Goal: Task Accomplishment & Management: Use online tool/utility

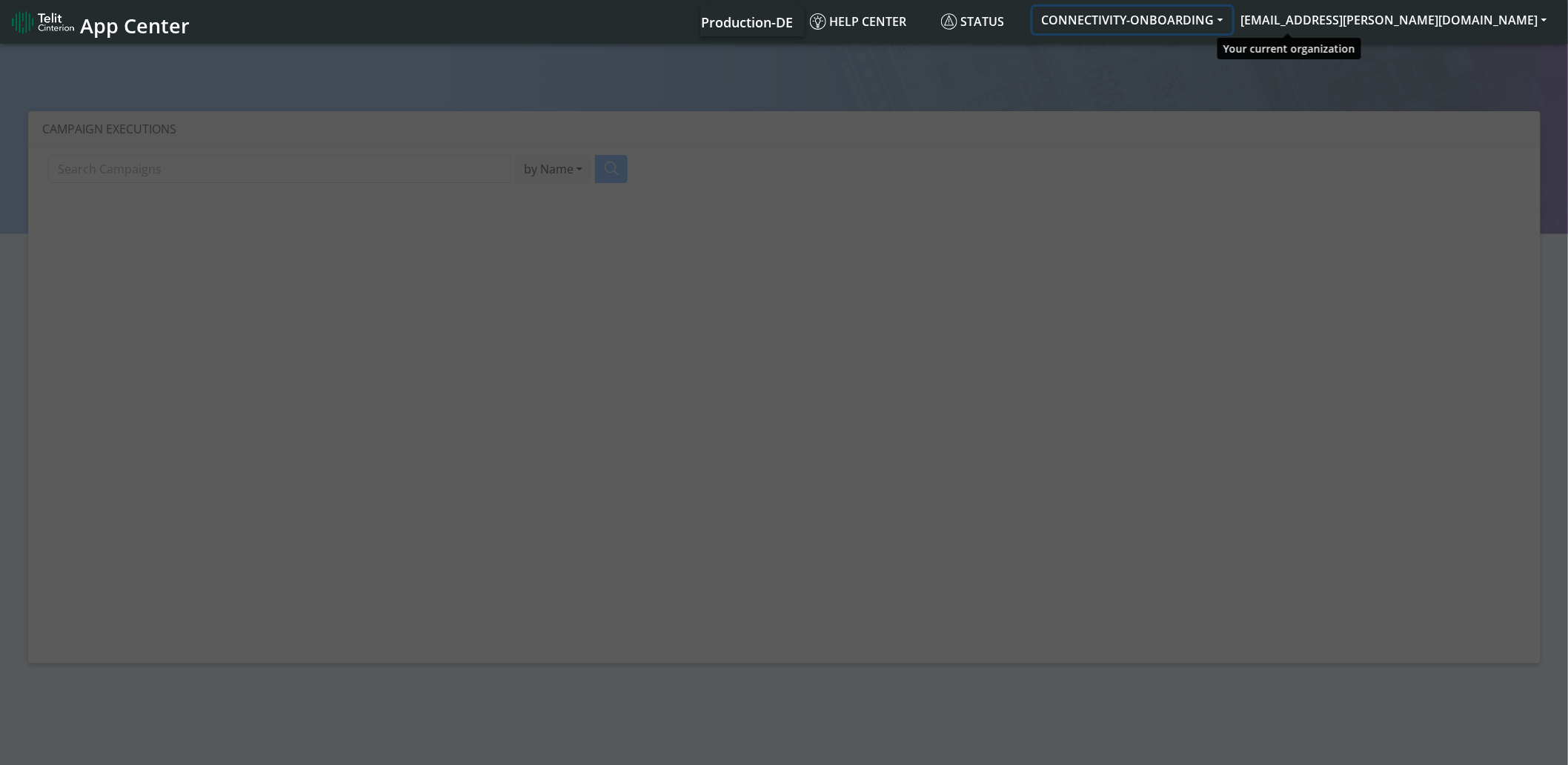
click at [1232, 27] on button "CONNECTIVITY-ONBOARDING" at bounding box center [1133, 19] width 200 height 27
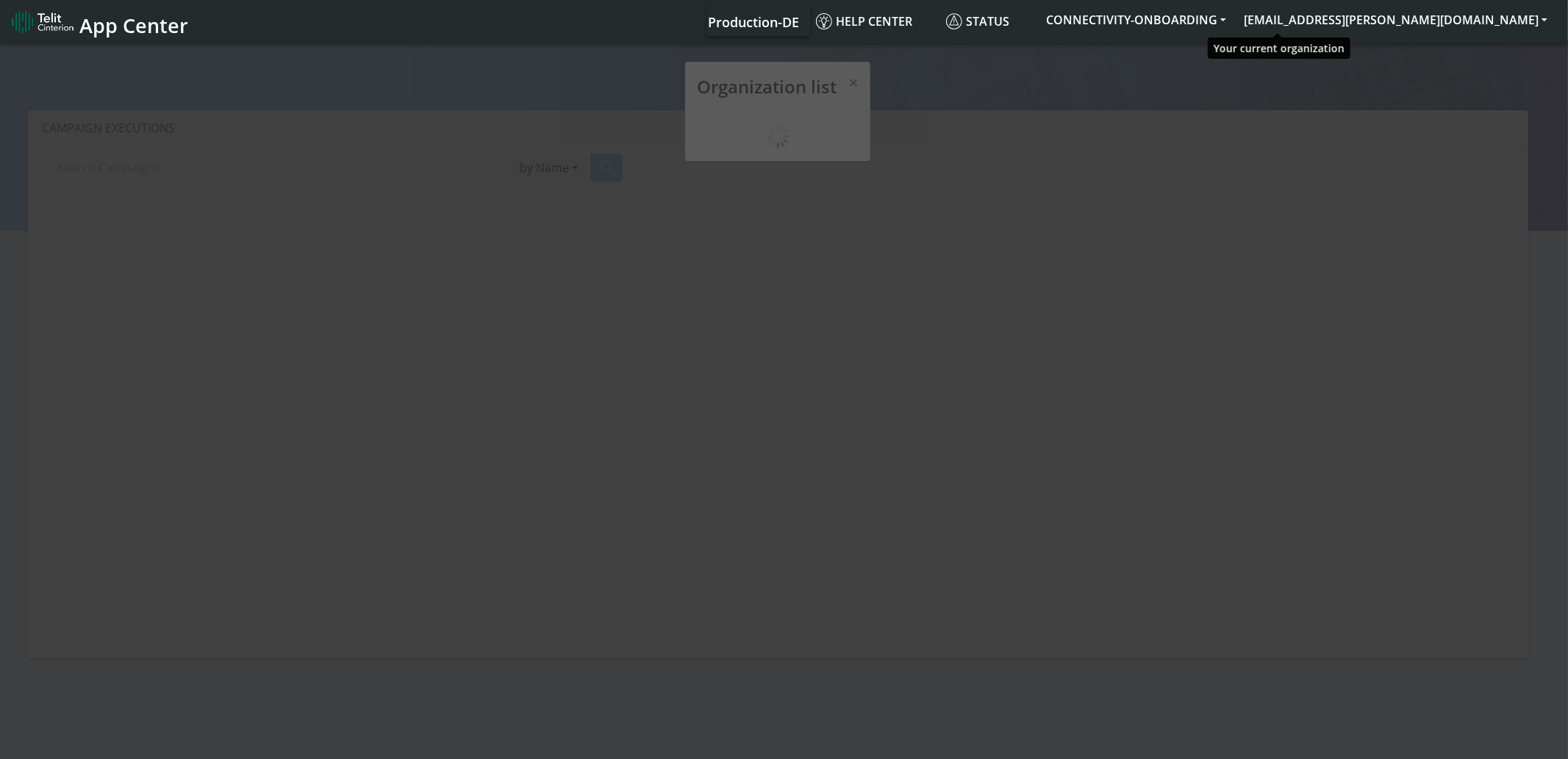
scroll to position [5, 0]
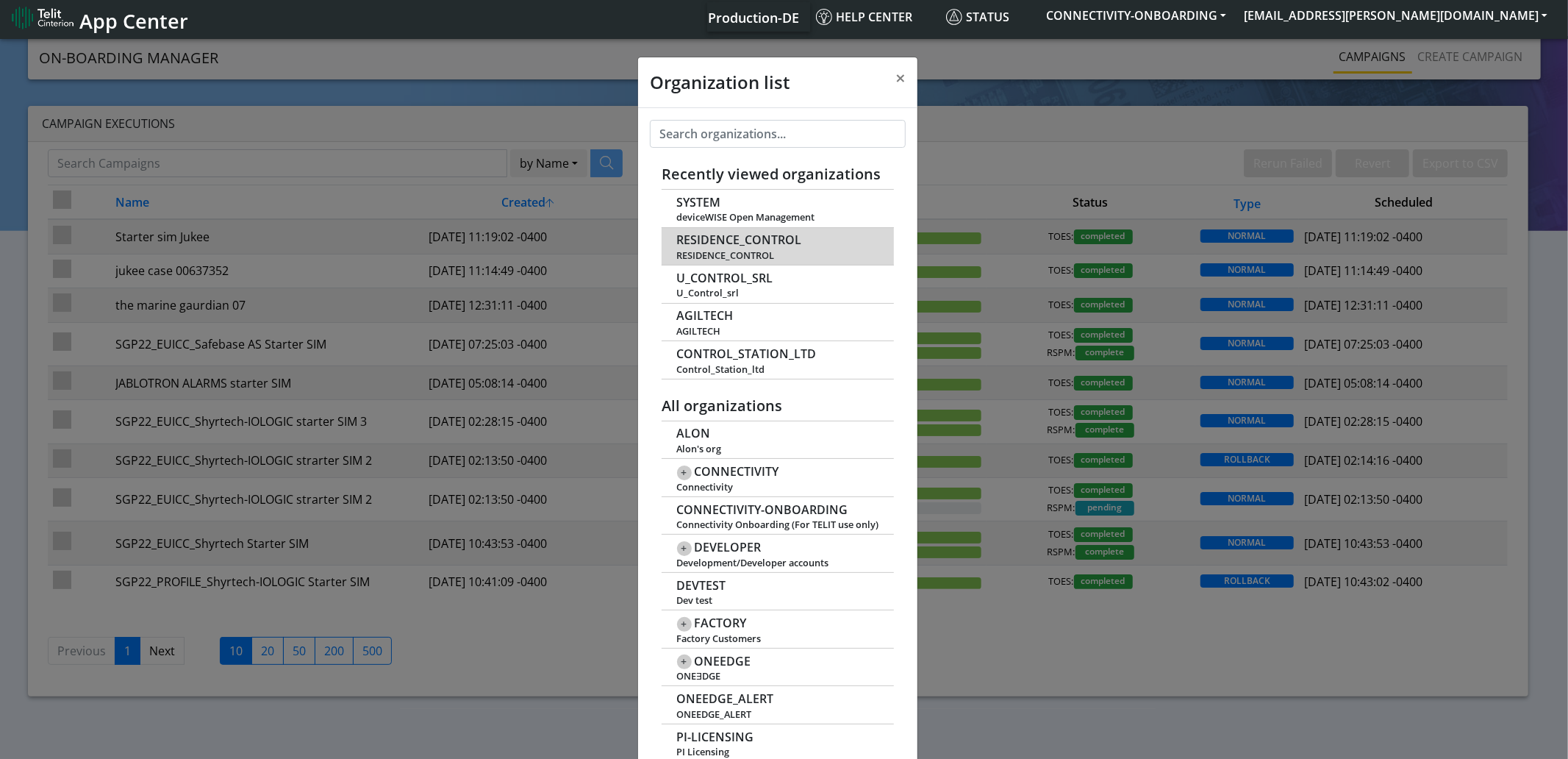
click at [713, 244] on span "RESIDENCE_CONTROL" at bounding box center [740, 240] width 125 height 14
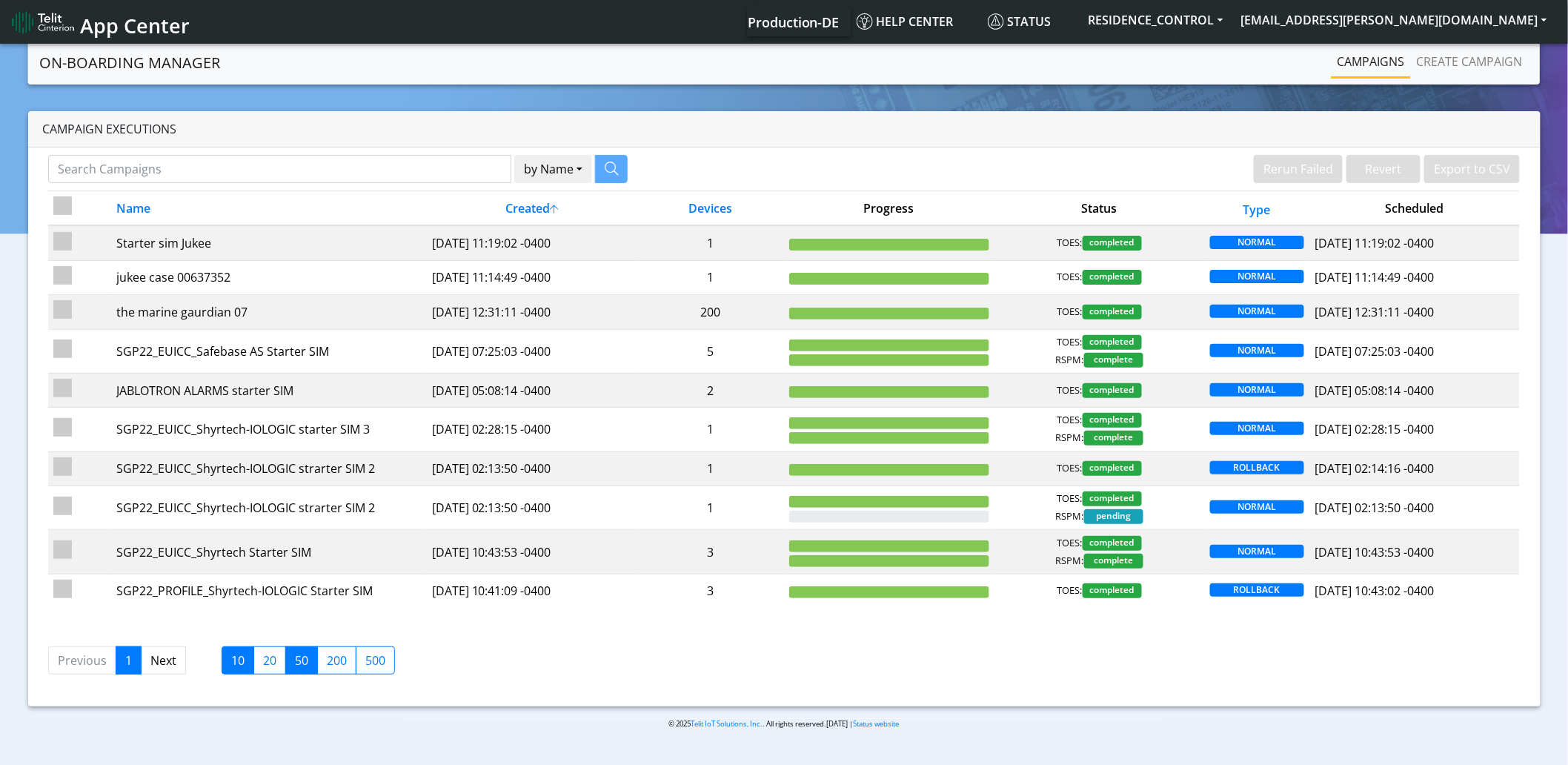
click at [302, 663] on label "50" at bounding box center [301, 660] width 32 height 28
click at [302, 661] on input "50" at bounding box center [300, 656] width 10 height 10
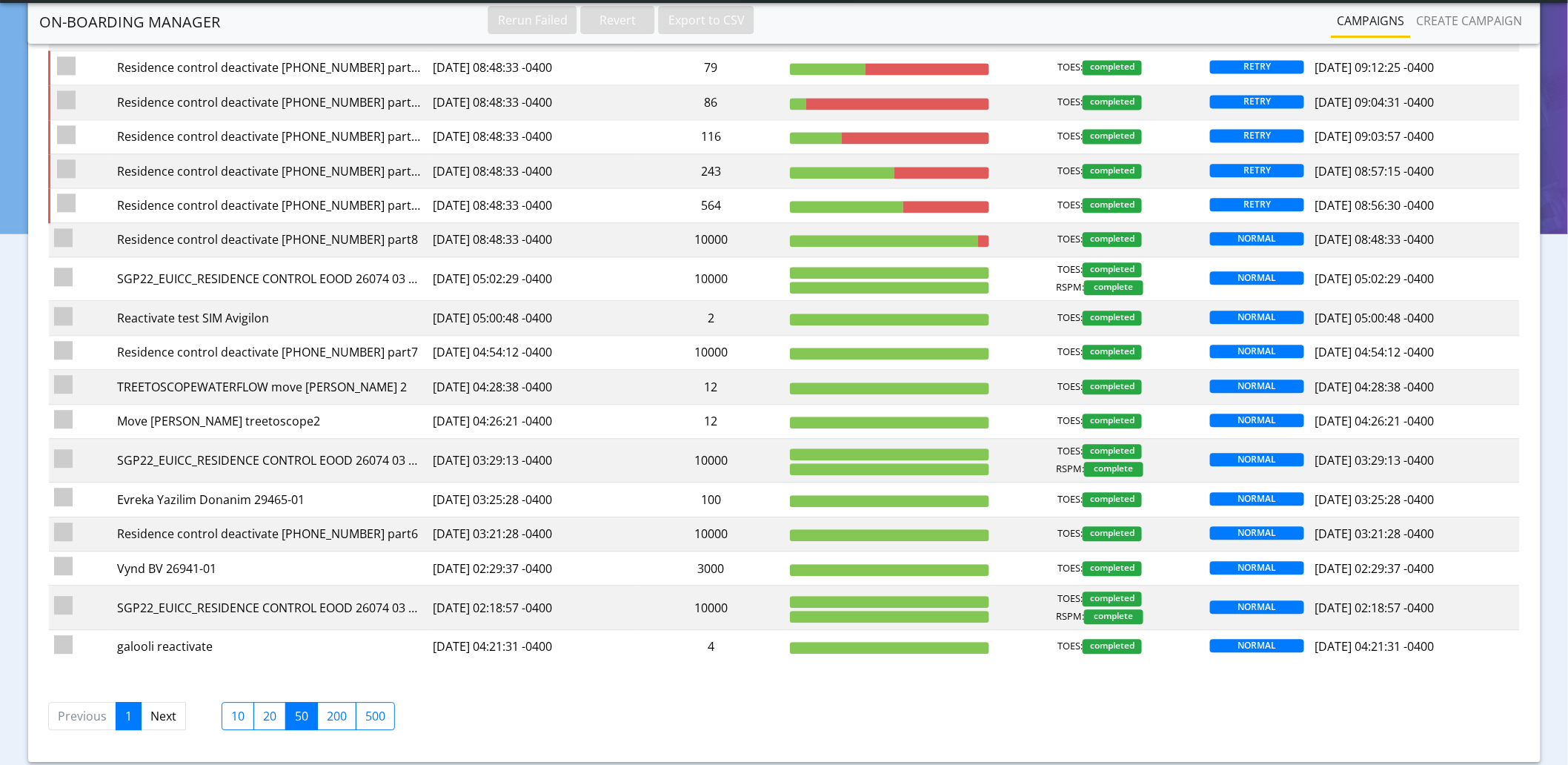
scroll to position [1371, 0]
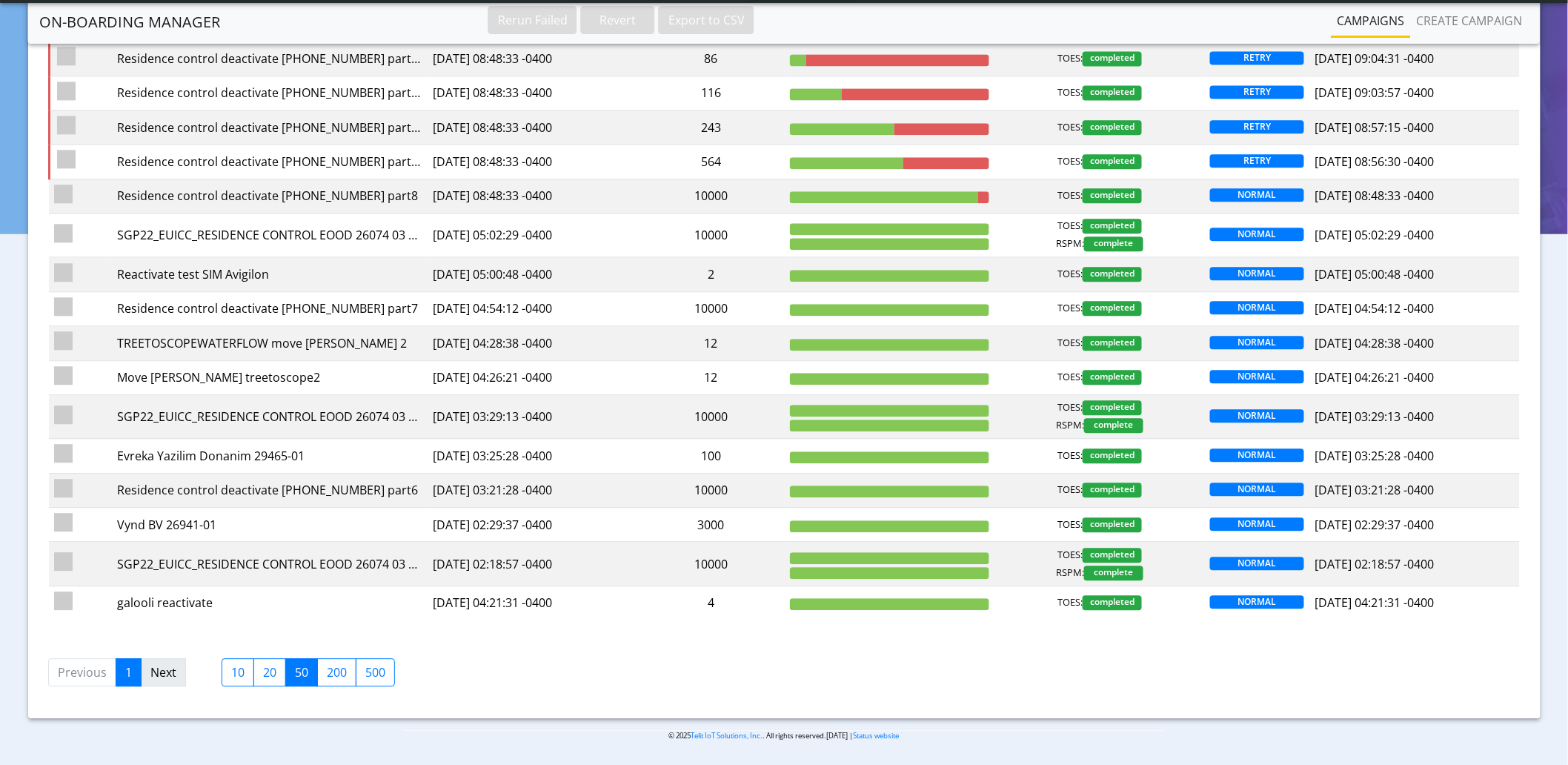
click at [171, 668] on link "Next" at bounding box center [163, 672] width 45 height 28
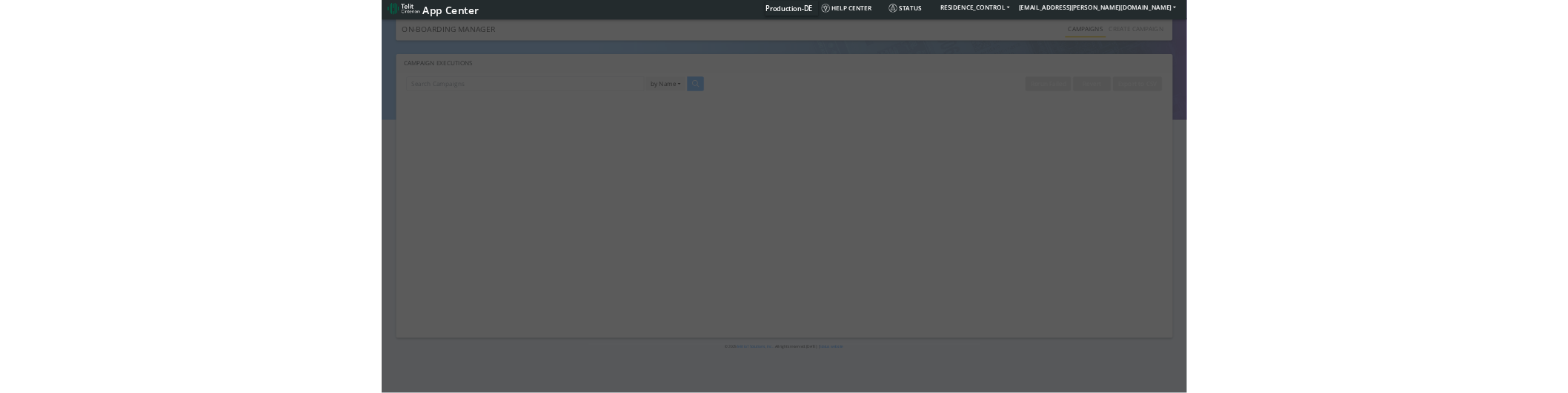
scroll to position [0, 0]
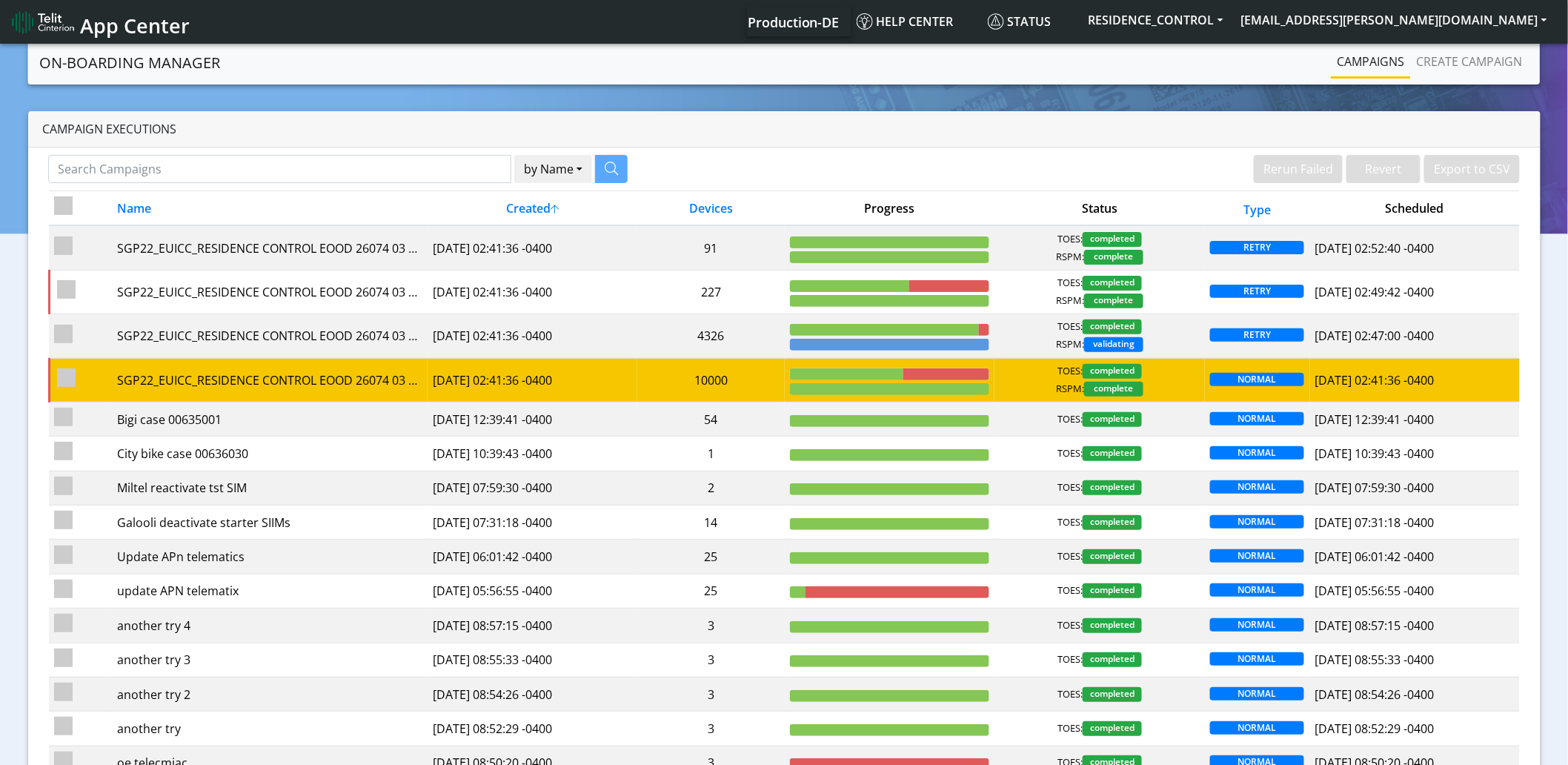
click at [72, 376] on input "checkbox" at bounding box center [66, 377] width 19 height 19
checkbox input "true"
checkbox input "false"
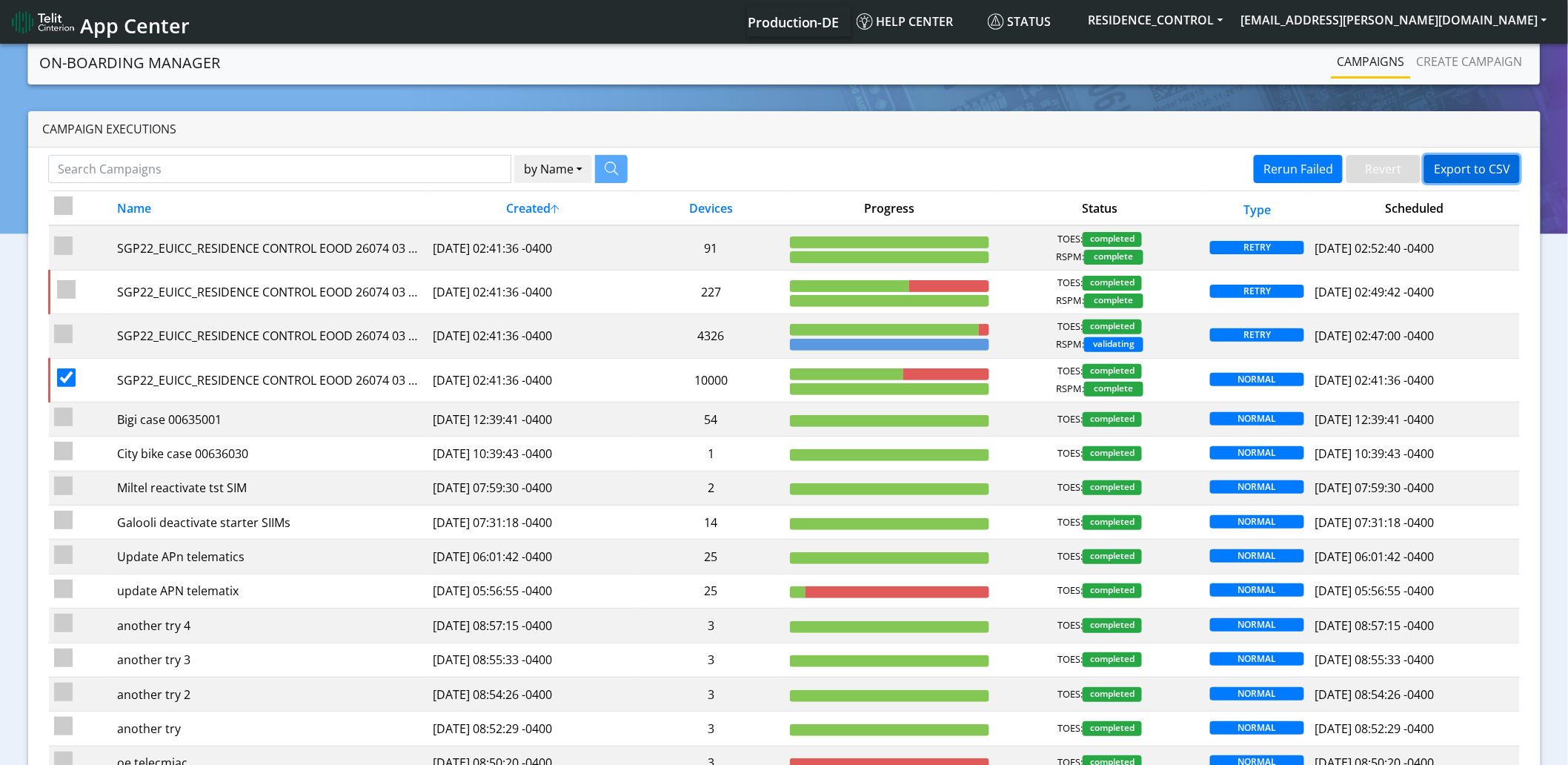
click at [1491, 169] on button "Export to CSV" at bounding box center [1472, 168] width 96 height 28
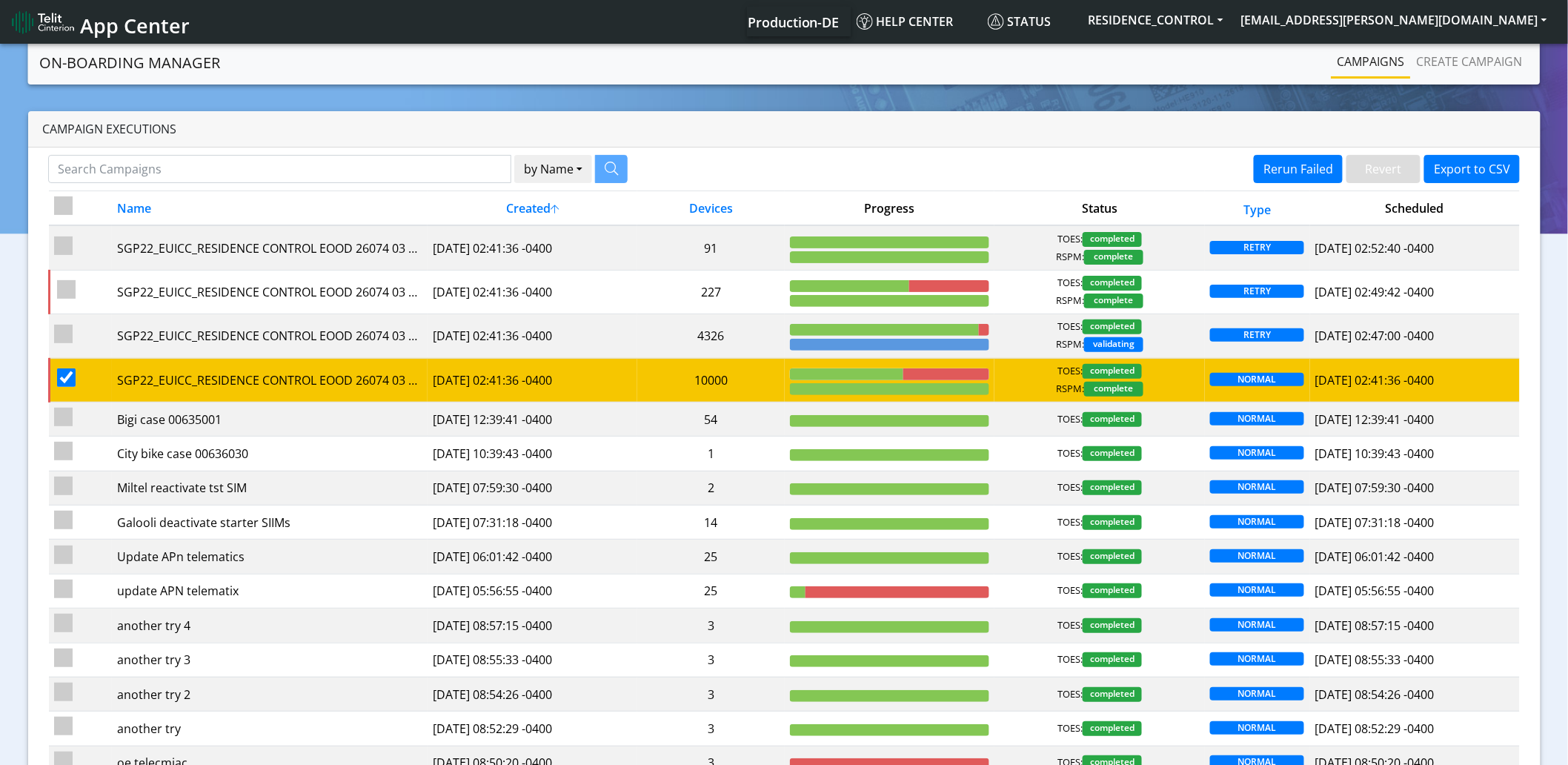
click at [68, 382] on input "checkbox" at bounding box center [66, 377] width 19 height 19
checkbox input "false"
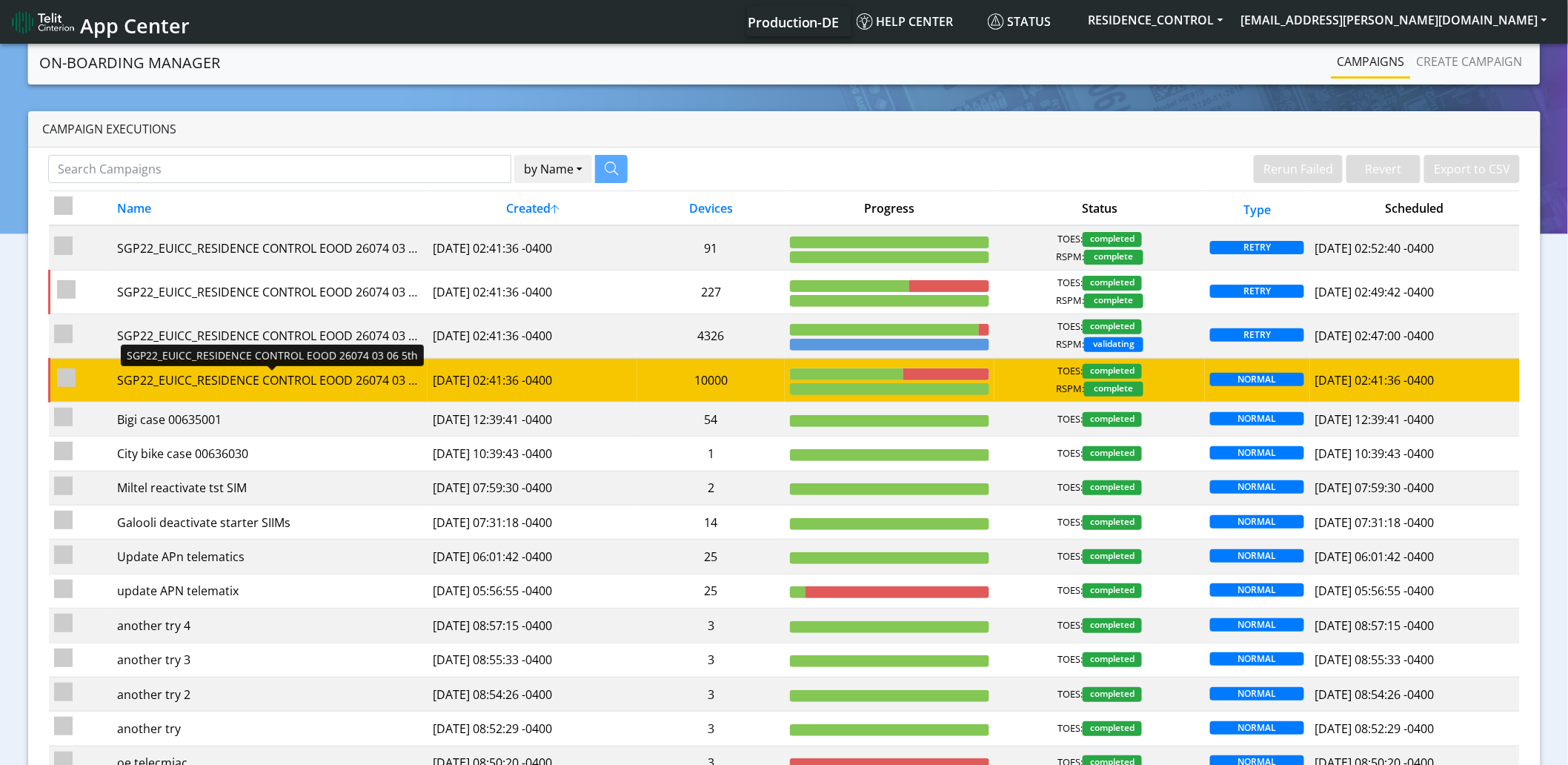
click at [297, 384] on div "SGP22_EUICC_RESIDENCE CONTROL EOOD 26074 03 06 5th" at bounding box center [269, 380] width 304 height 18
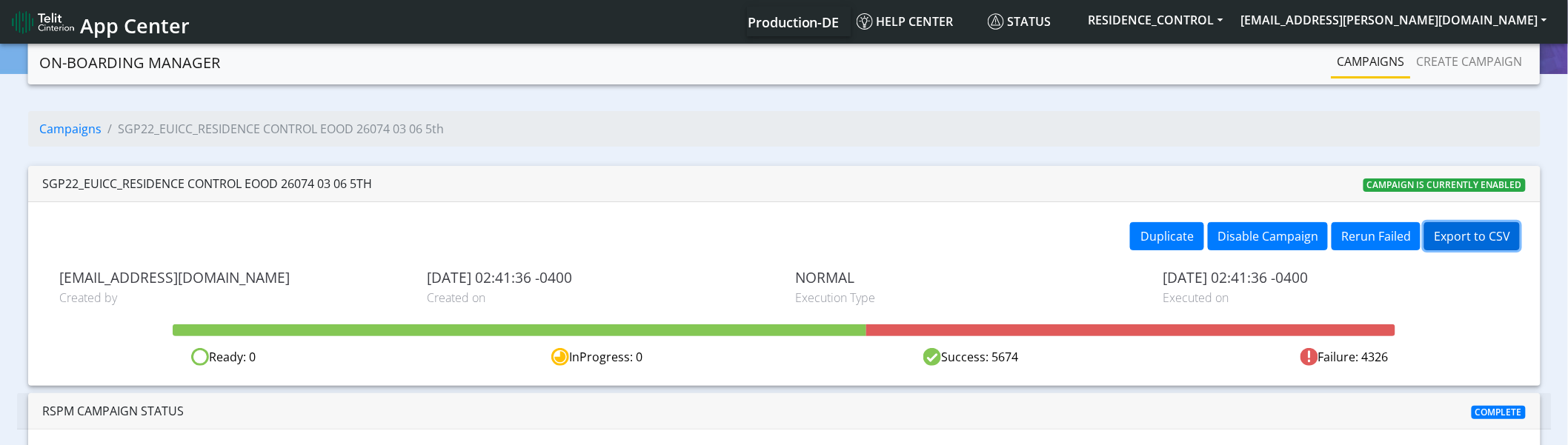
click at [1475, 236] on button "Export to CSV" at bounding box center [1472, 236] width 96 height 28
